Goal: Communication & Community: Connect with others

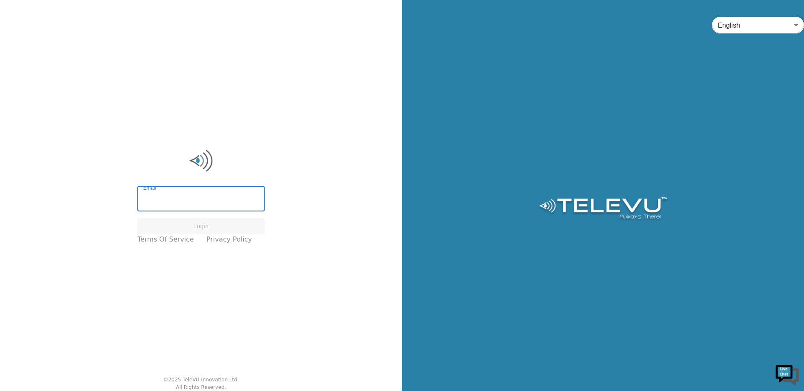
type input "[EMAIL_ADDRESS][DOMAIN_NAME]"
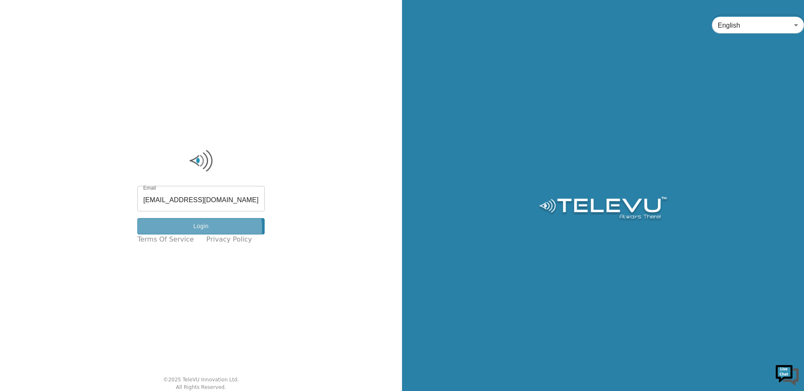
click at [204, 229] on button "Login" at bounding box center [200, 226] width 127 height 16
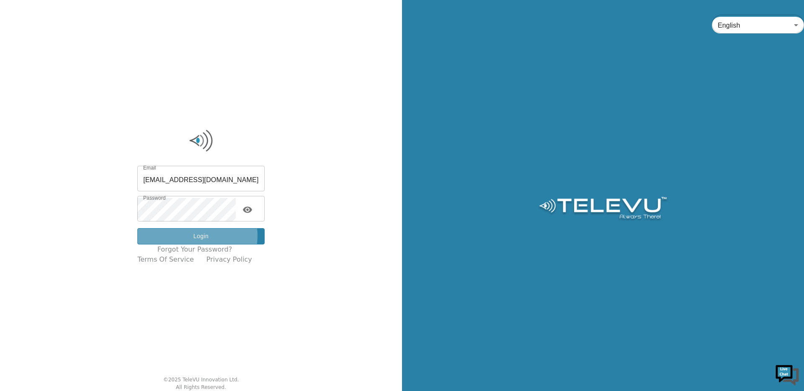
click at [193, 236] on button "Login" at bounding box center [200, 236] width 127 height 16
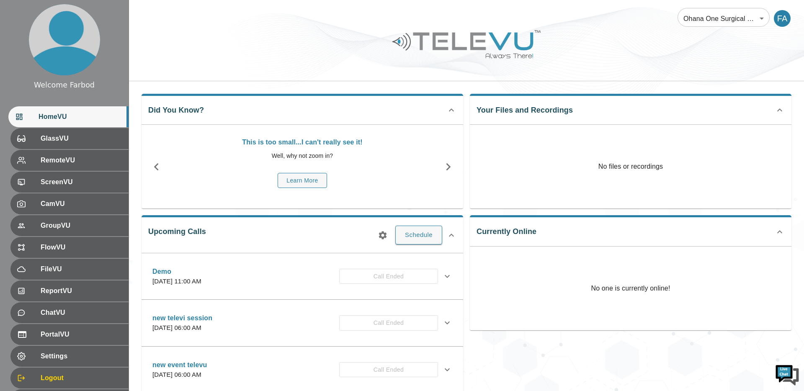
click at [711, 20] on body "Welcome Farbod HomeVU GlassVU RemoteVU ScreenVU CamVU GroupVU FlowVU FileVU Rep…" at bounding box center [402, 272] width 804 height 544
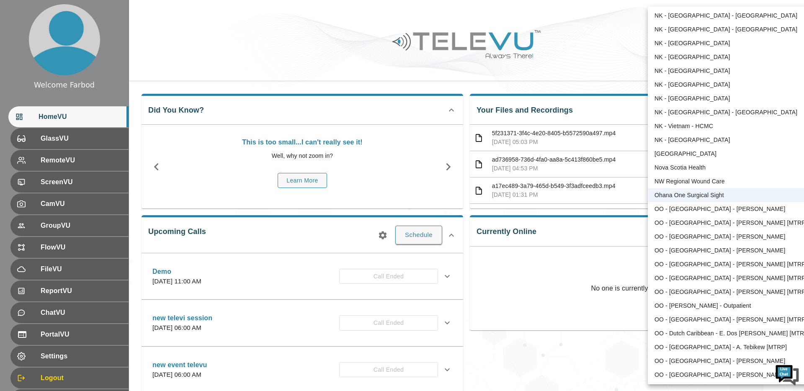
scroll to position [1591, 0]
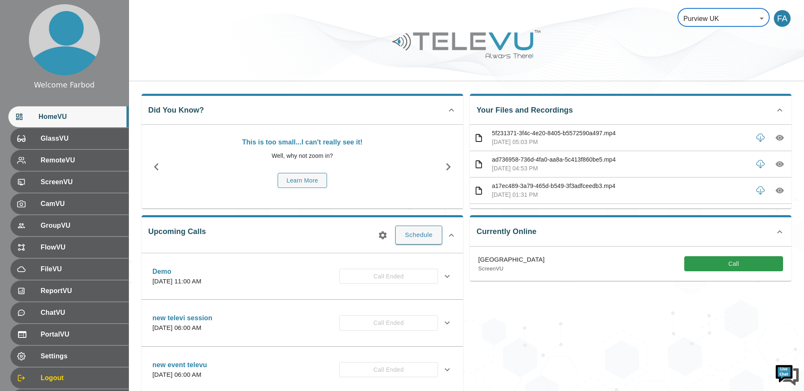
type input "205"
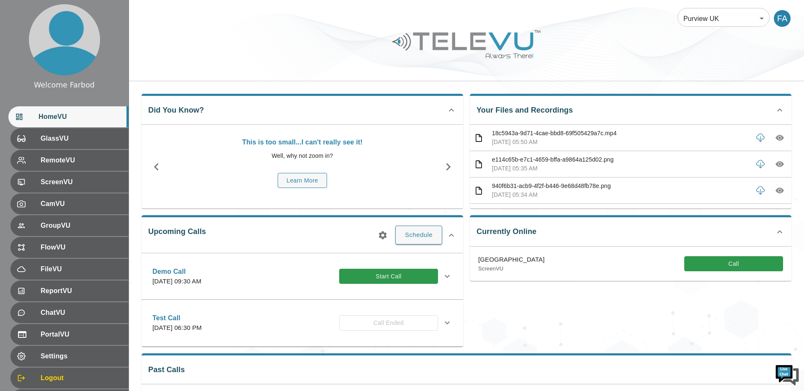
click at [662, 320] on div at bounding box center [402, 195] width 804 height 391
click at [723, 263] on button "Call" at bounding box center [733, 263] width 99 height 15
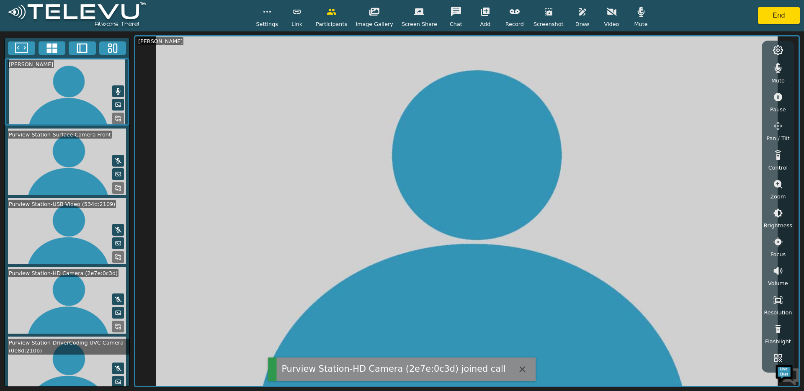
click at [639, 15] on icon "button" at bounding box center [641, 12] width 10 height 10
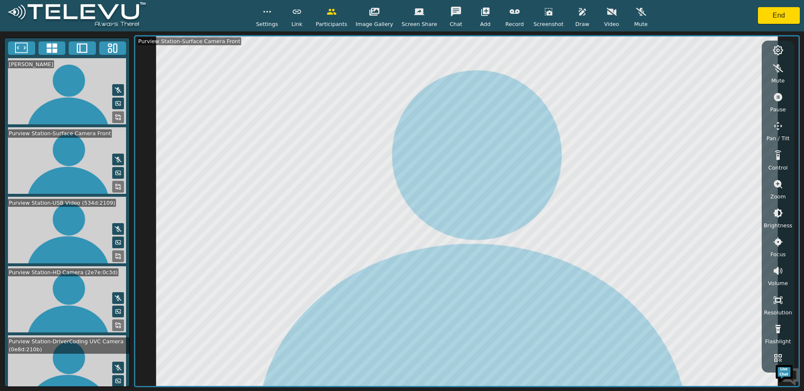
click at [119, 326] on rect at bounding box center [120, 327] width 2 height 2
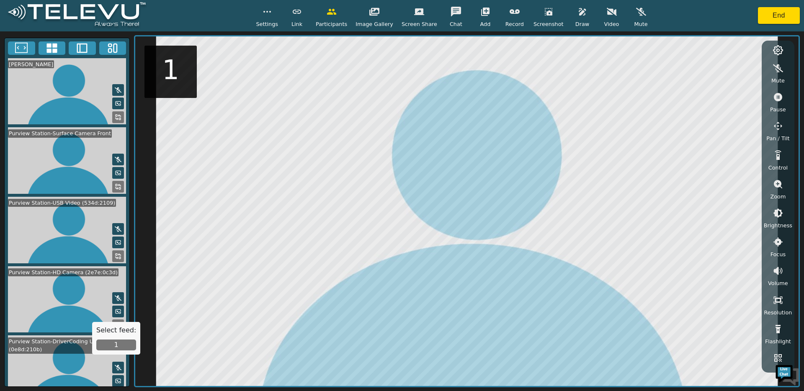
click at [121, 345] on button "1" at bounding box center [116, 345] width 40 height 11
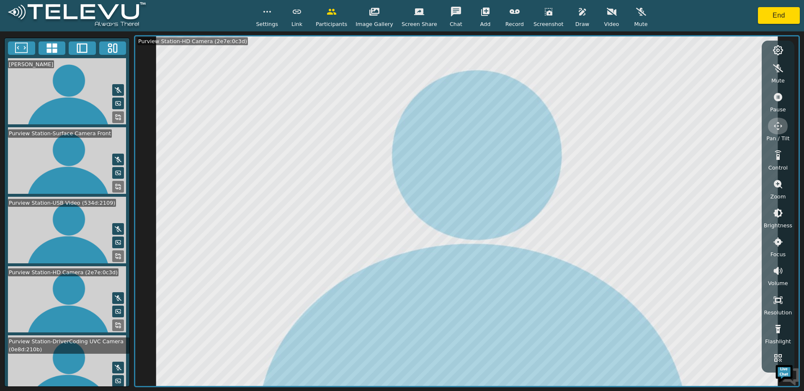
click at [778, 127] on icon "button" at bounding box center [778, 126] width 10 height 10
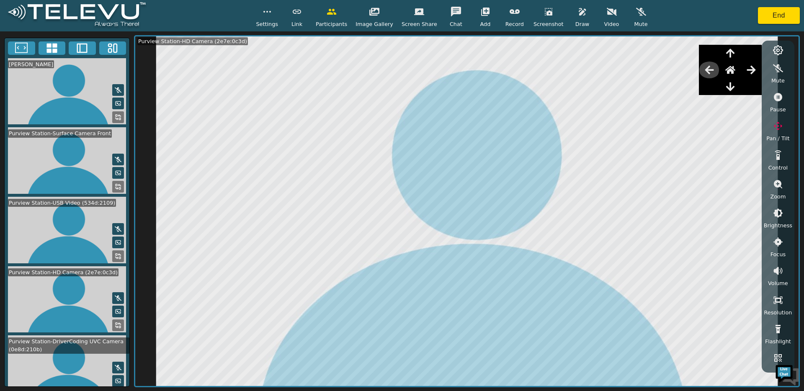
click at [712, 69] on icon "button" at bounding box center [710, 70] width 10 height 10
click at [770, 124] on button "button" at bounding box center [778, 126] width 21 height 17
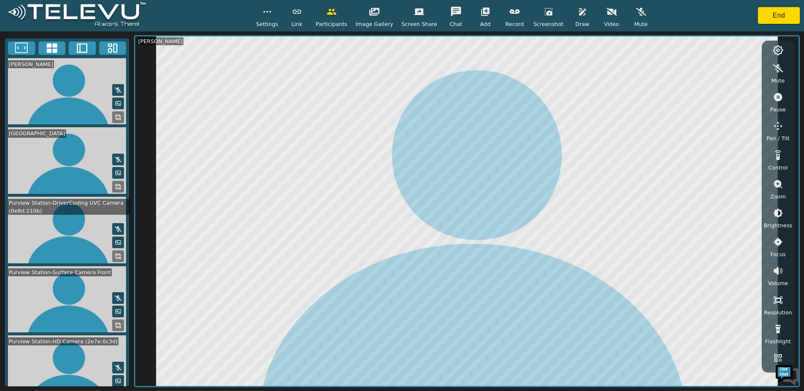
click at [610, 14] on icon "button" at bounding box center [612, 12] width 10 height 8
click at [272, 14] on icon "button" at bounding box center [267, 12] width 10 height 10
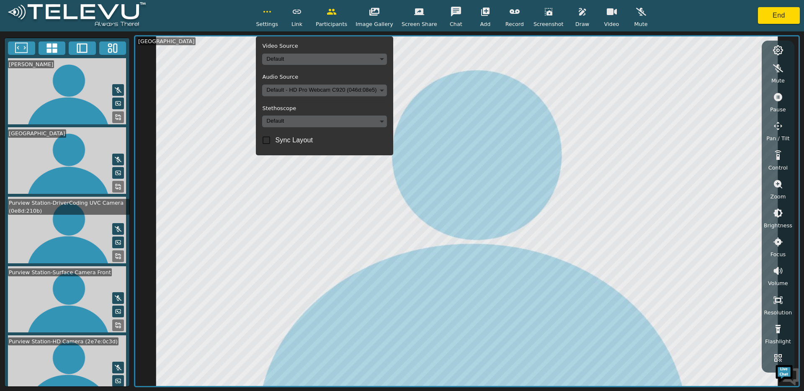
click at [287, 59] on body "Settings Video Source Default Audio Source Default - HD Pro Webcam C920 (046d:0…" at bounding box center [402, 195] width 804 height 391
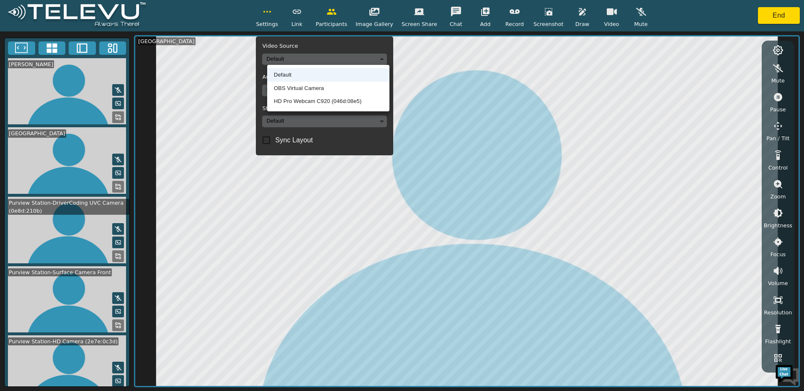
click at [293, 98] on li "HD Pro Webcam C920 (046d:08e5)" at bounding box center [328, 101] width 122 height 13
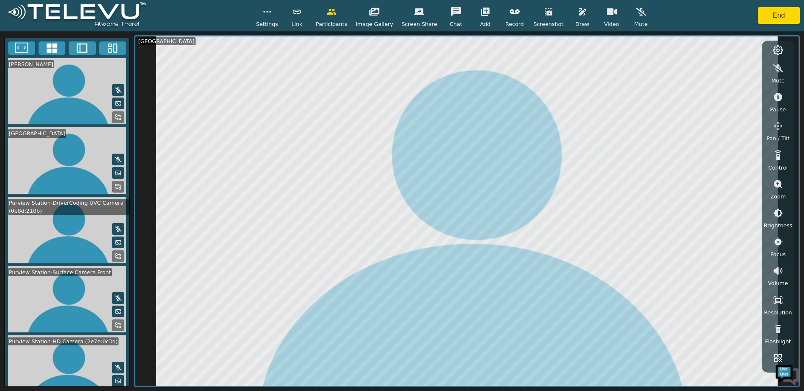
click at [271, 18] on button "button" at bounding box center [267, 11] width 21 height 17
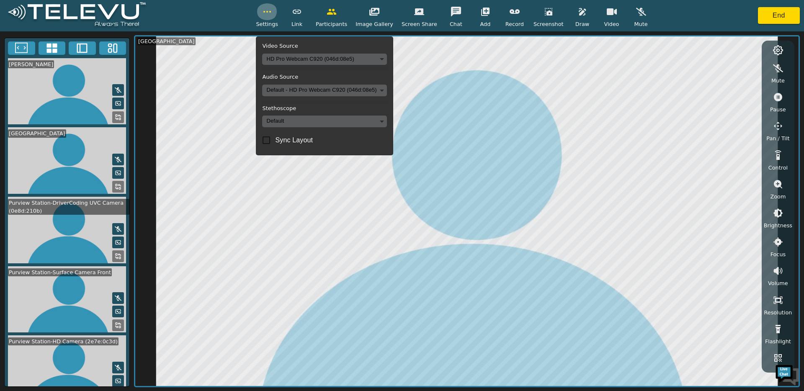
click at [269, 18] on button "button" at bounding box center [267, 11] width 21 height 17
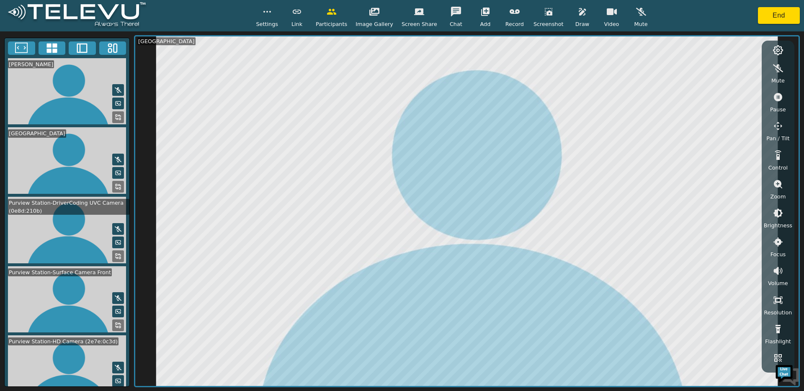
click at [44, 50] on button at bounding box center [52, 47] width 27 height 13
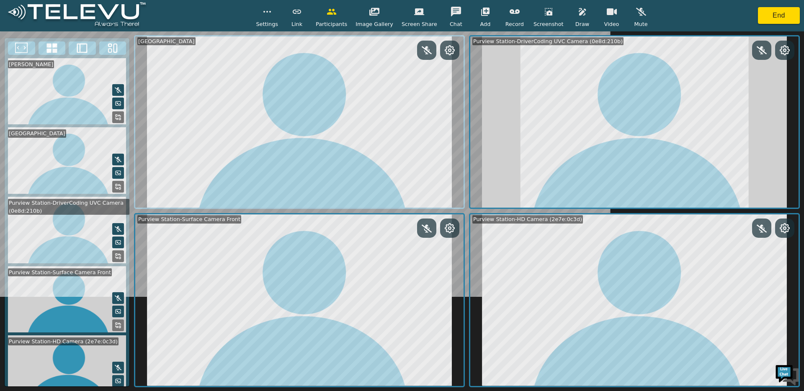
click at [277, 13] on button "button" at bounding box center [267, 11] width 21 height 17
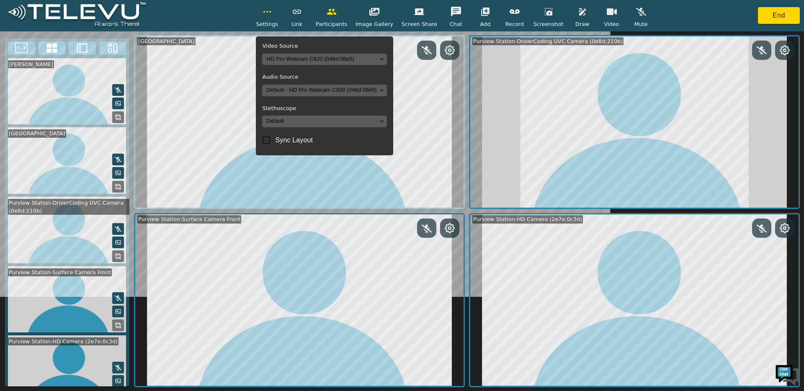
click at [269, 139] on input "Sync Layout" at bounding box center [267, 141] width 18 height 18
checkbox input "true"
click at [276, 13] on button "button" at bounding box center [267, 11] width 21 height 17
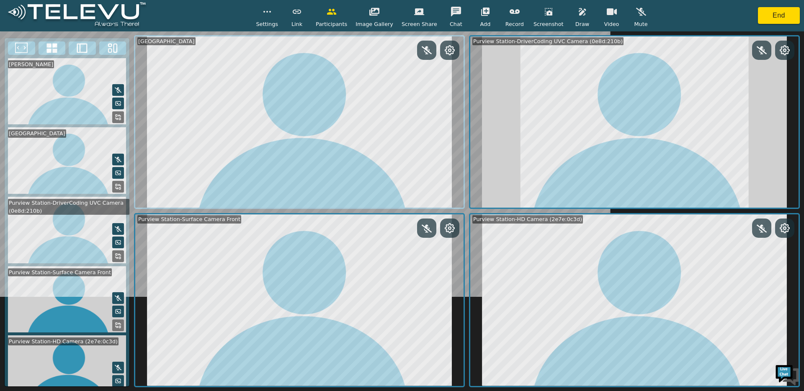
click at [115, 118] on icon at bounding box center [118, 117] width 7 height 7
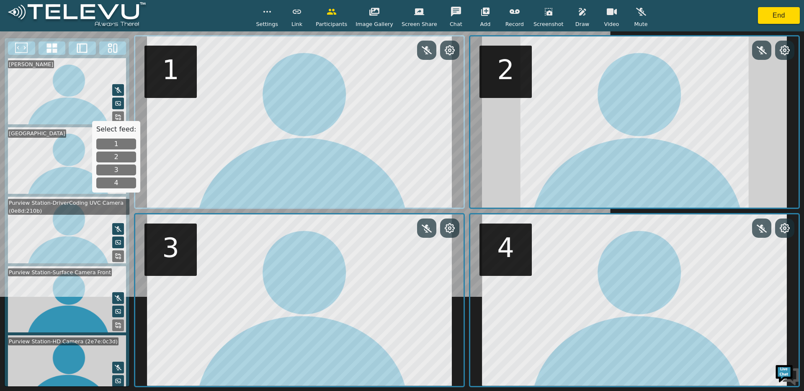
click at [116, 142] on button "1" at bounding box center [116, 144] width 40 height 11
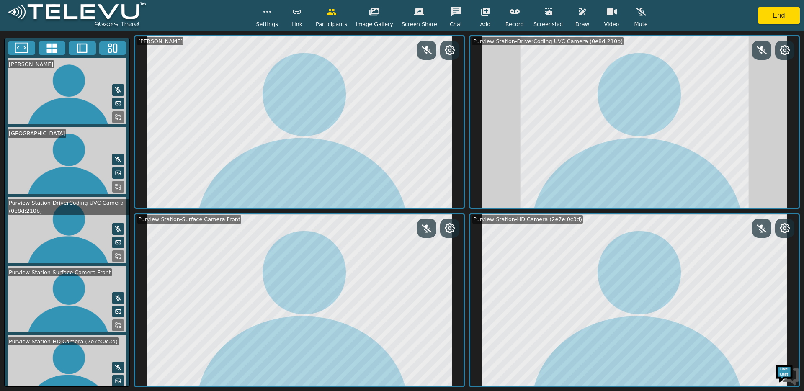
click at [784, 229] on circle at bounding box center [785, 228] width 3 height 3
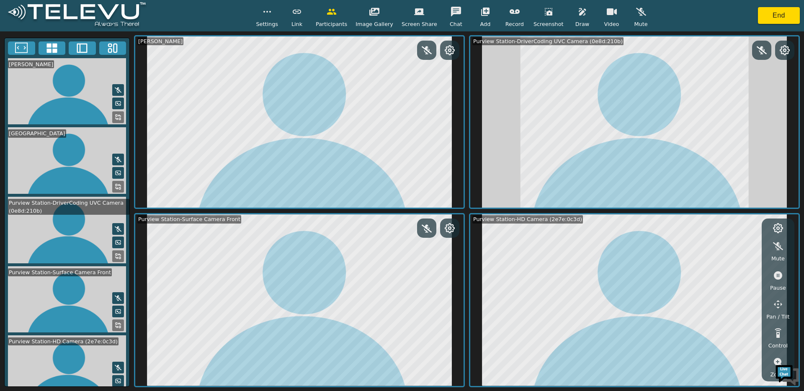
click at [780, 307] on icon "button" at bounding box center [778, 305] width 10 height 10
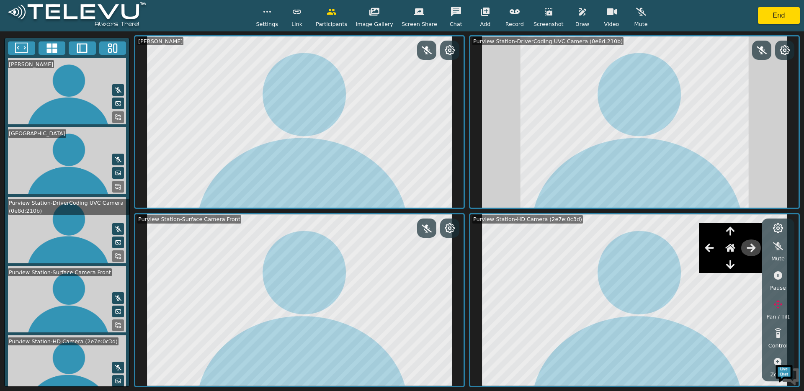
click at [754, 248] on icon "button" at bounding box center [751, 248] width 9 height 8
click at [777, 307] on icon "button" at bounding box center [778, 304] width 8 height 8
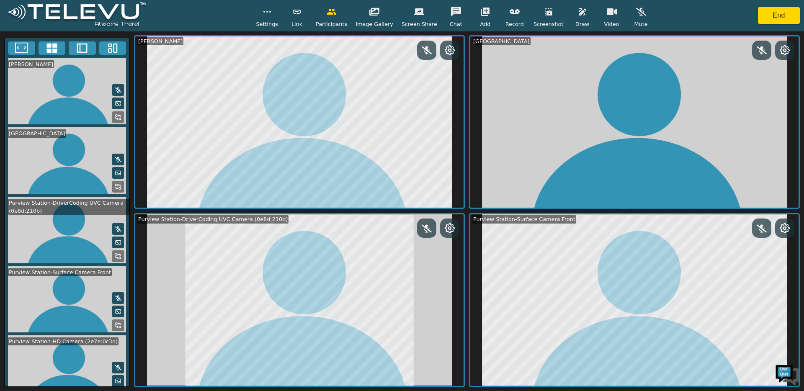
scroll to position [18, 0]
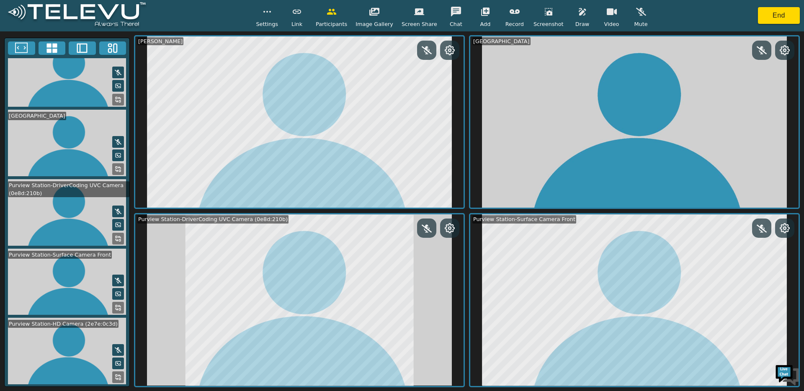
click at [115, 377] on icon at bounding box center [118, 377] width 7 height 7
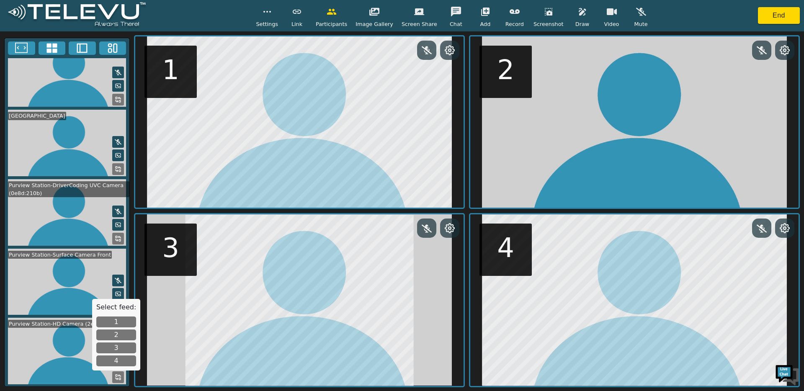
click at [113, 332] on button "2" at bounding box center [116, 335] width 40 height 11
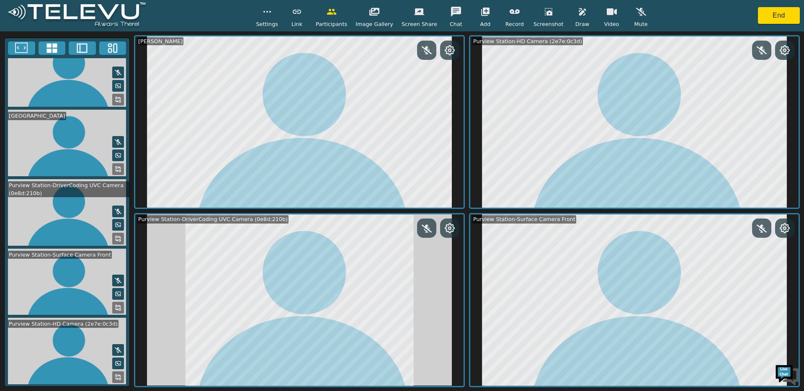
click at [465, 212] on div "[PERSON_NAME] Purview Station-HD Camera (2e7e:0c3d) Purview Station-DriverCodin…" at bounding box center [467, 211] width 666 height 352
click at [740, 24] on div "Settings Link Participants Image Gallery Screen Share Chat Add Record Screensho…" at bounding box center [402, 15] width 804 height 31
click at [771, 21] on button "End" at bounding box center [779, 15] width 42 height 17
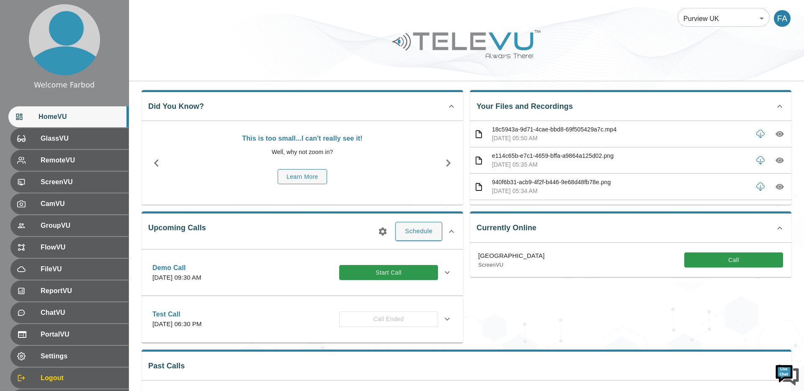
scroll to position [4, 0]
click at [438, 40] on img at bounding box center [466, 44] width 151 height 35
